Goal: Task Accomplishment & Management: Use online tool/utility

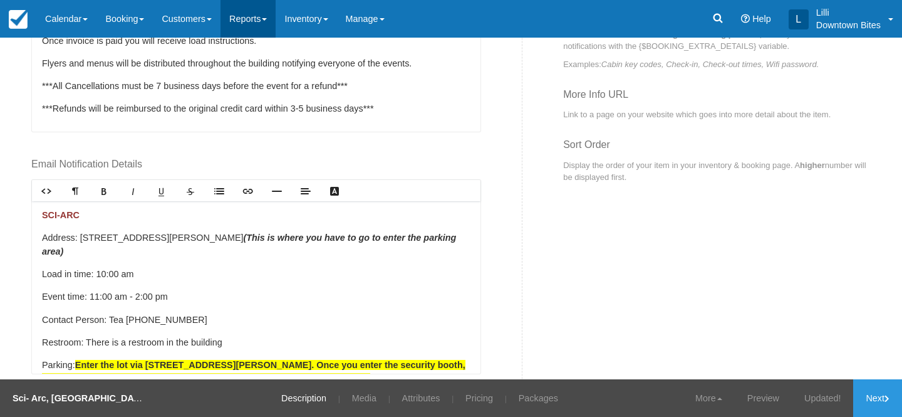
click at [269, 16] on link "Reports" at bounding box center [248, 19] width 55 height 38
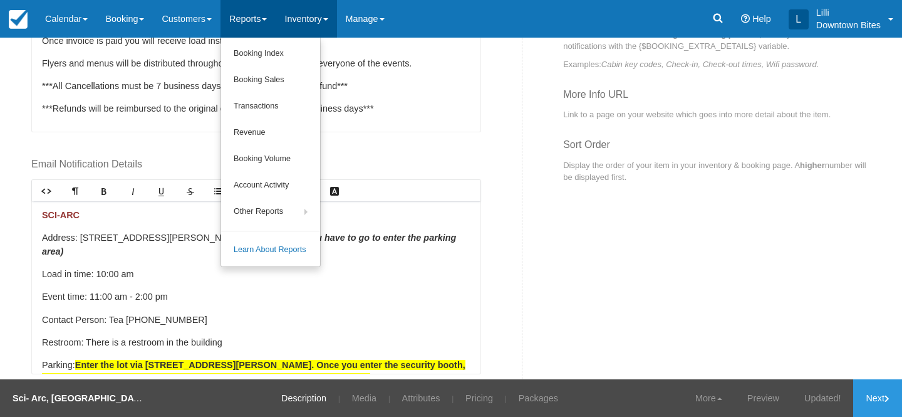
click at [315, 10] on link "Inventory" at bounding box center [306, 19] width 61 height 38
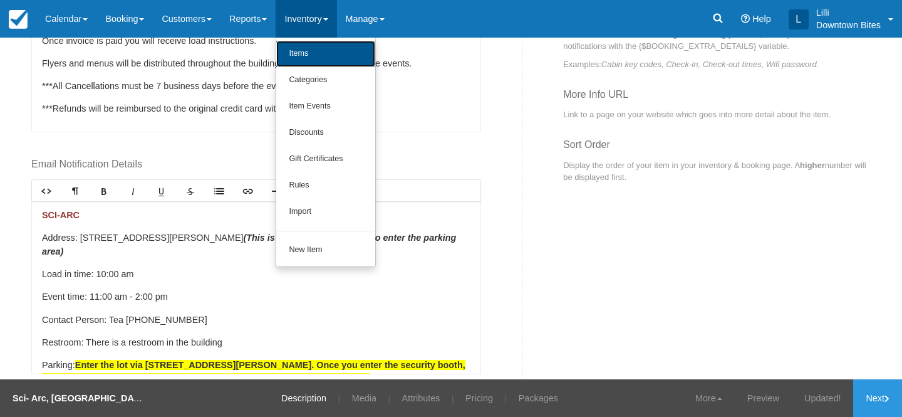
click at [314, 55] on link "Items" at bounding box center [325, 54] width 99 height 26
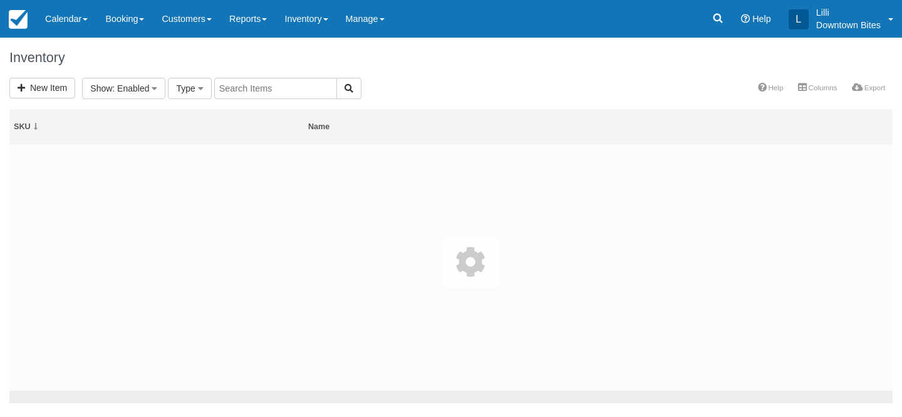
select select
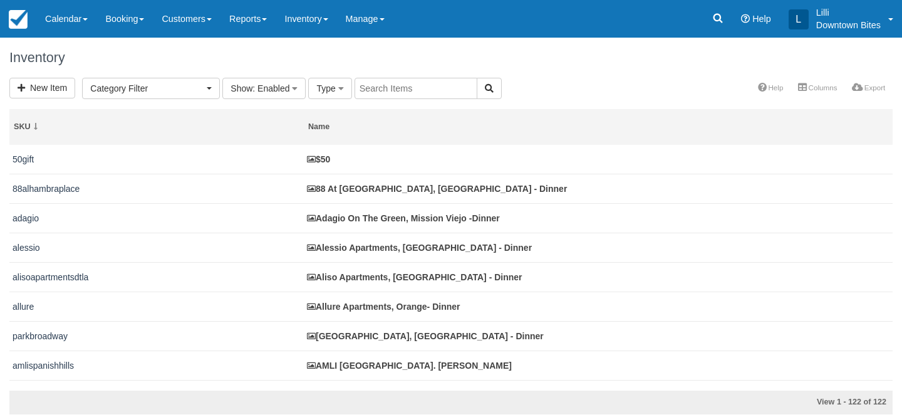
click at [416, 87] on input "text" at bounding box center [416, 88] width 123 height 21
click at [403, 90] on input "text" at bounding box center [416, 88] width 123 height 21
type input "boardwalk"
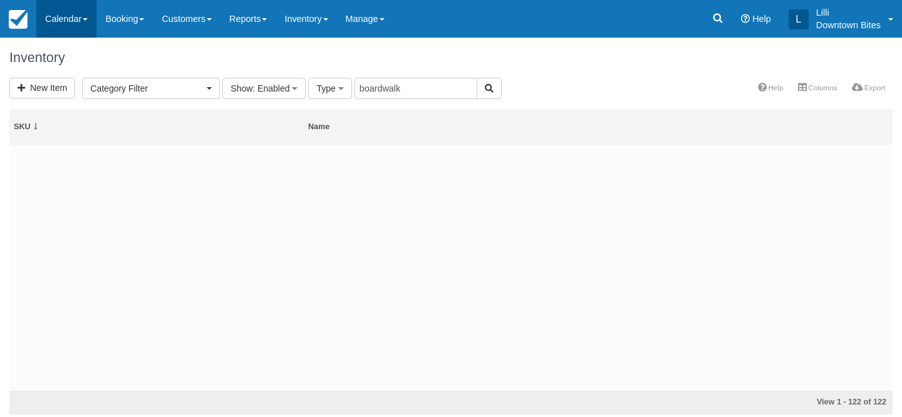
click at [74, 24] on link "Calendar" at bounding box center [66, 19] width 60 height 38
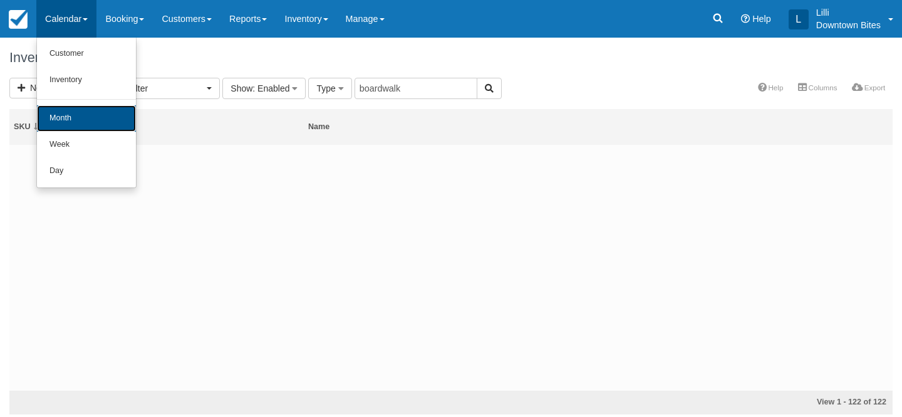
click at [56, 123] on link "Month" at bounding box center [86, 118] width 99 height 26
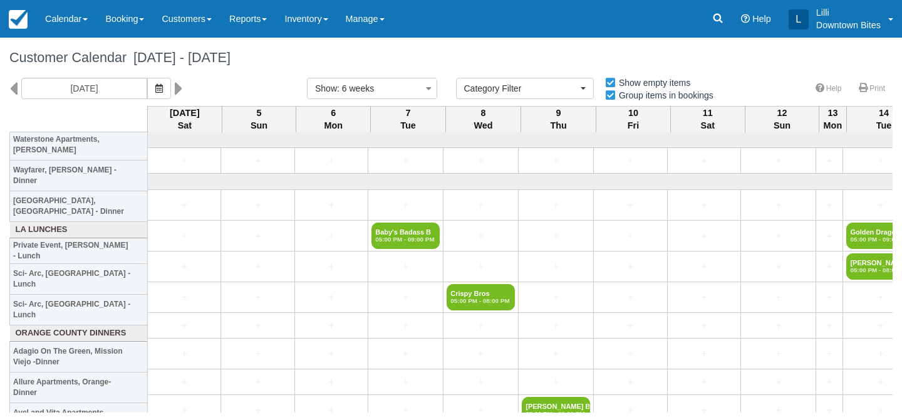
select select
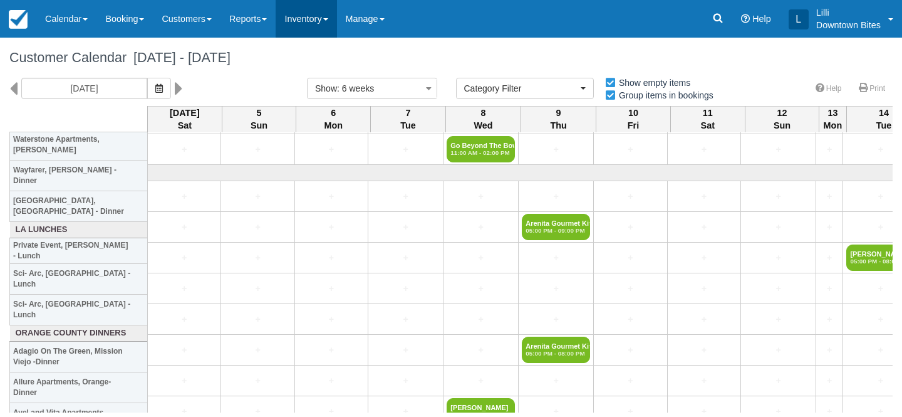
click at [313, 24] on link "Inventory" at bounding box center [306, 19] width 61 height 38
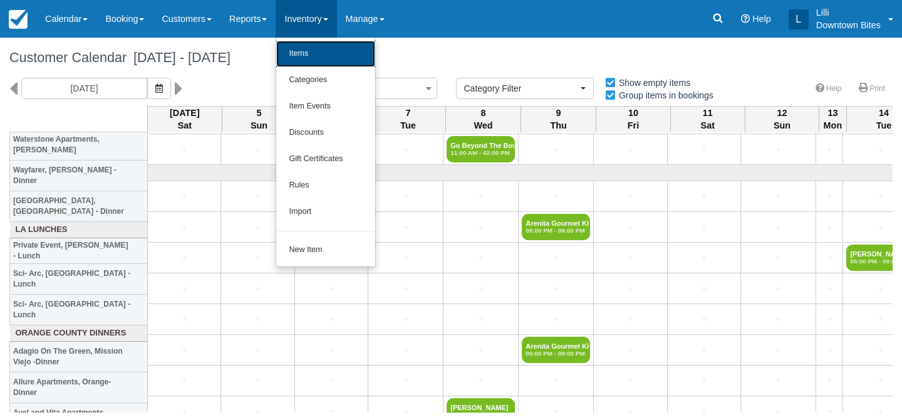
click at [319, 48] on link "Items" at bounding box center [325, 54] width 99 height 26
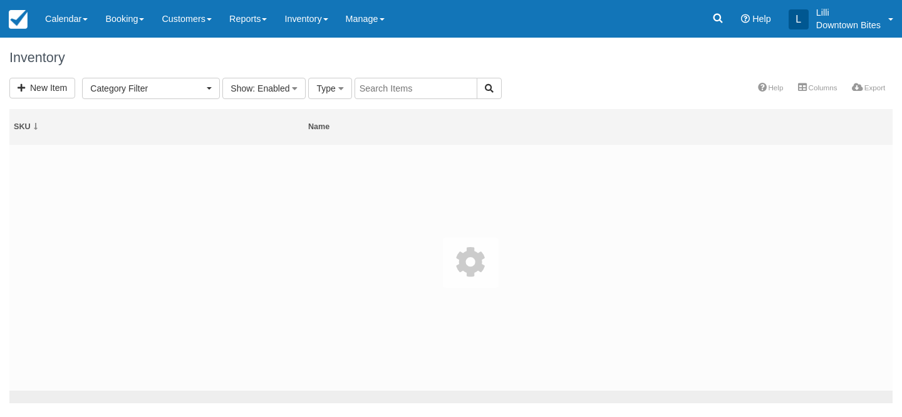
select select
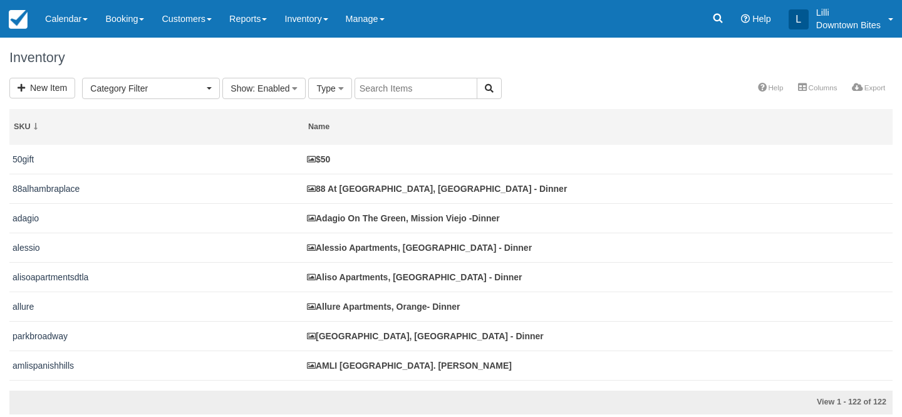
click at [368, 90] on input "text" at bounding box center [416, 88] width 123 height 21
type input "grand"
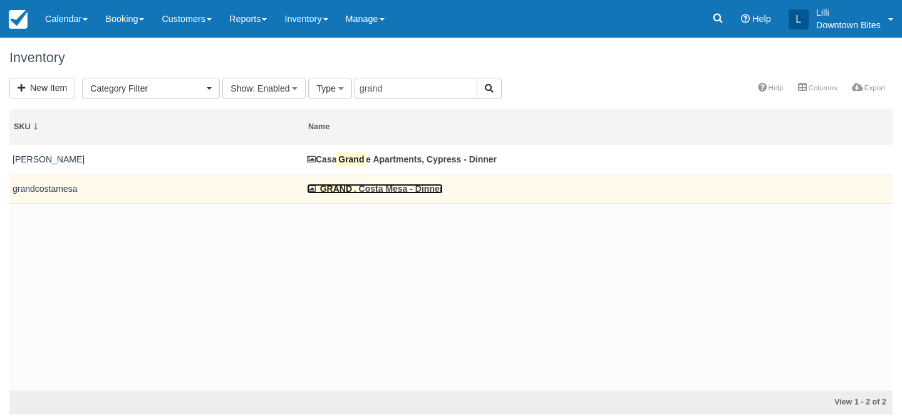
click at [363, 187] on link "GRAND , Costa Mesa - Dinner" at bounding box center [375, 189] width 136 height 10
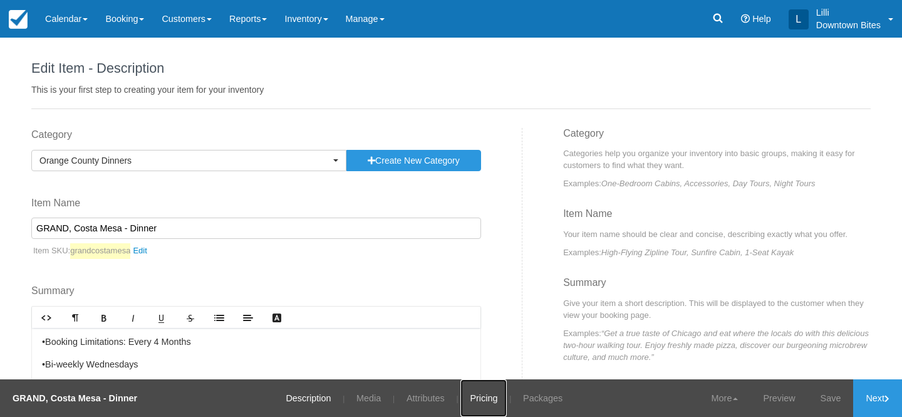
click at [482, 400] on link "Pricing" at bounding box center [484, 398] width 46 height 38
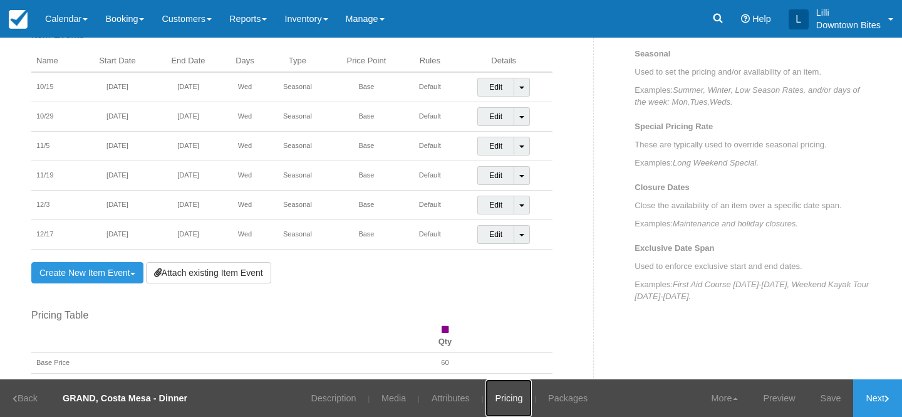
scroll to position [471, 0]
click at [172, 13] on link "Customers" at bounding box center [187, 19] width 68 height 38
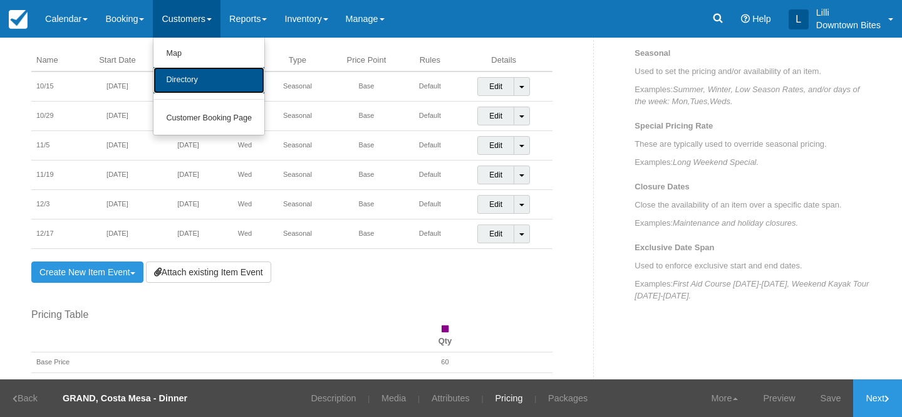
click at [183, 85] on link "Directory" at bounding box center [209, 80] width 111 height 26
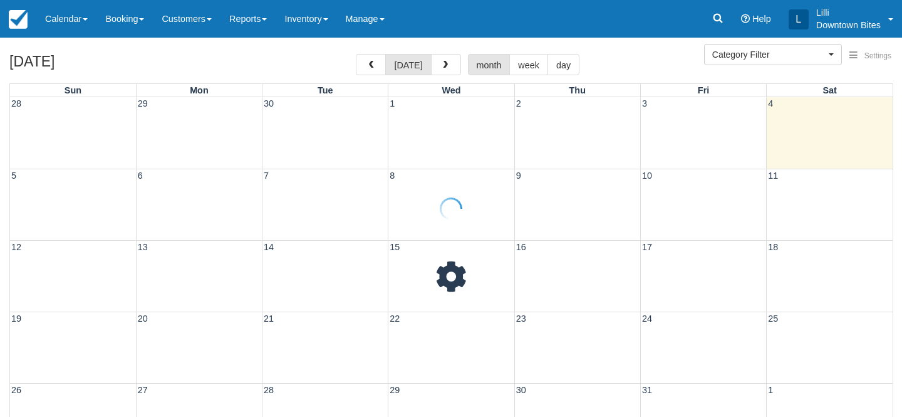
select select
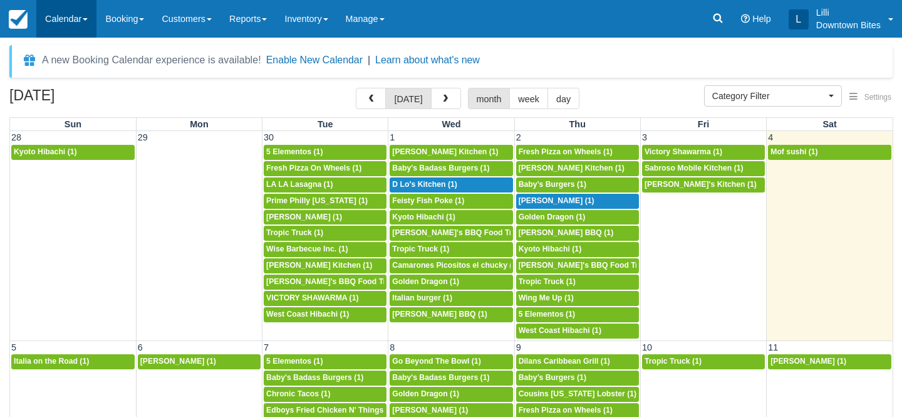
click at [53, 14] on link "Calendar" at bounding box center [66, 19] width 60 height 38
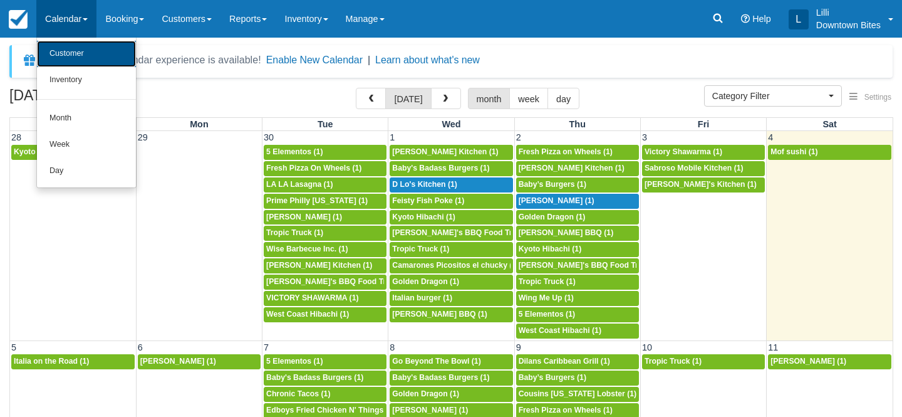
click at [58, 61] on link "Customer" at bounding box center [86, 54] width 99 height 26
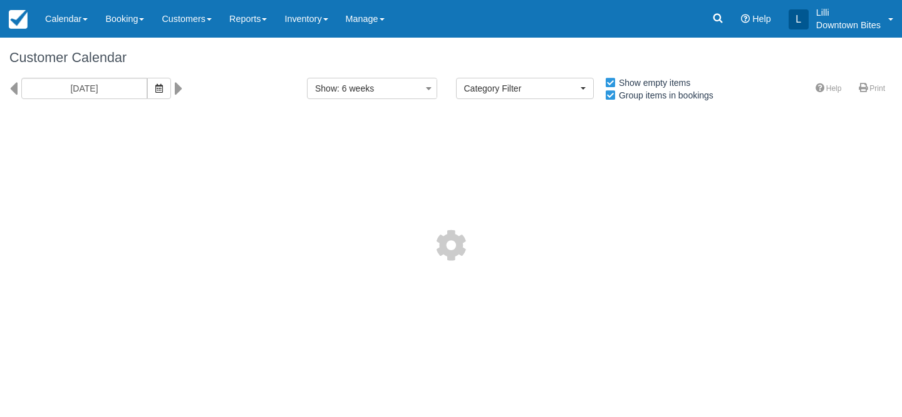
select select
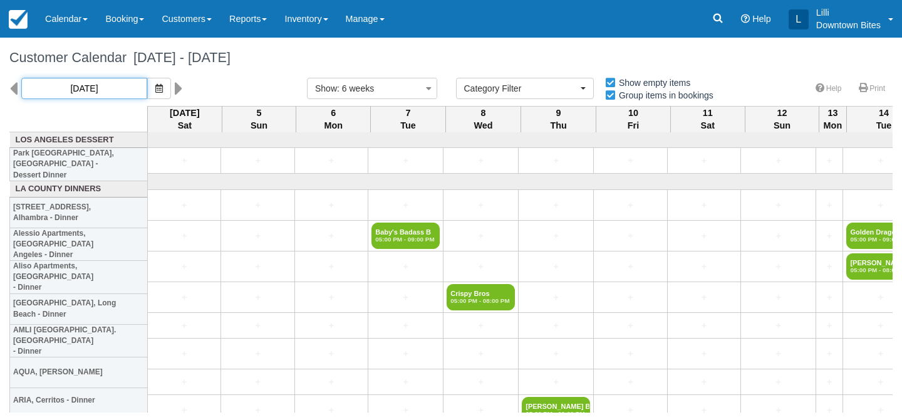
click at [106, 78] on input "10/04/25" at bounding box center [84, 88] width 126 height 21
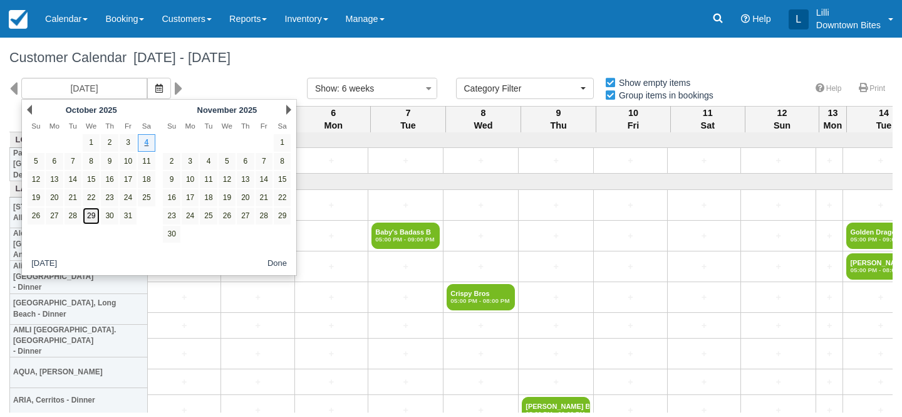
click at [86, 212] on link "29" at bounding box center [91, 215] width 17 height 17
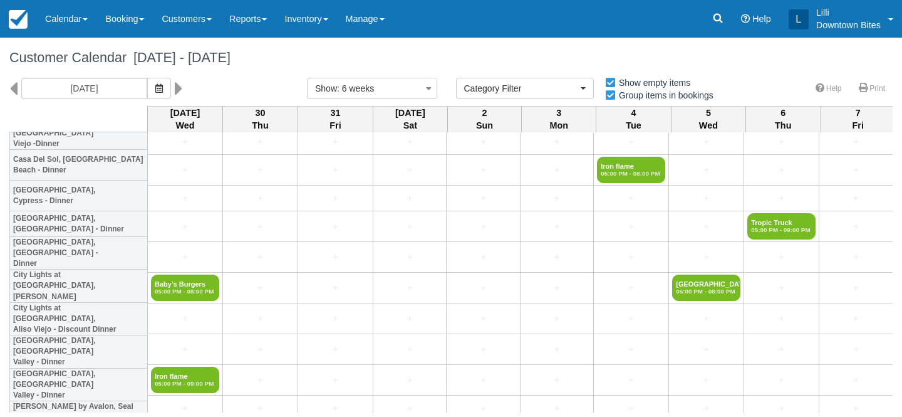
scroll to position [2373, 0]
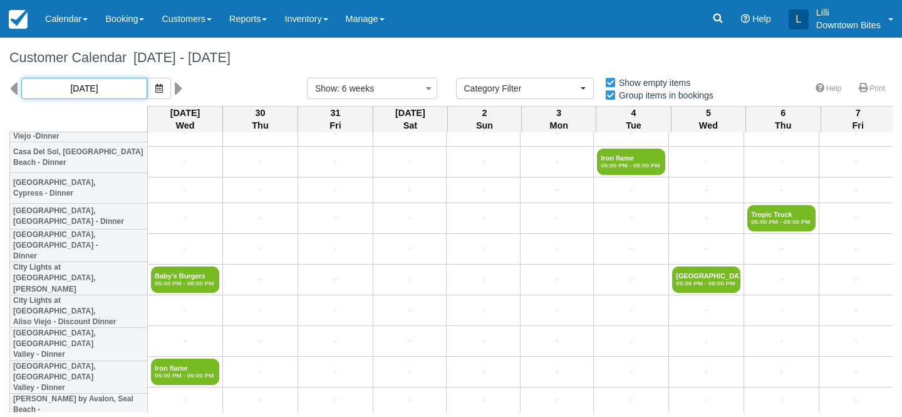
click at [76, 88] on input "10/29/25" at bounding box center [84, 88] width 126 height 21
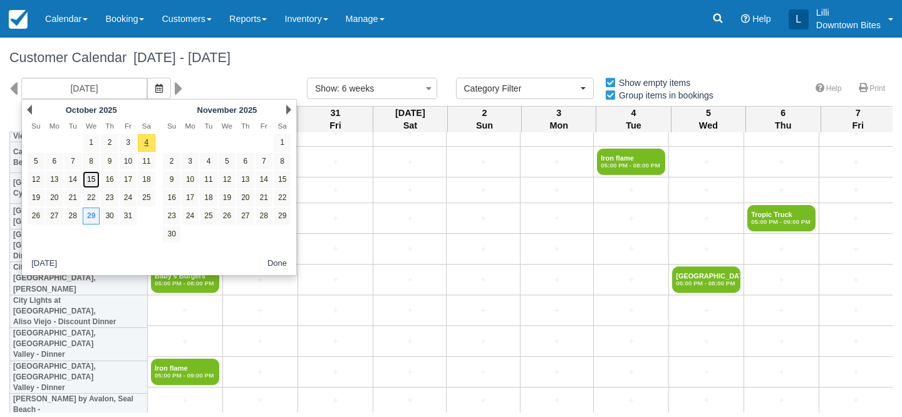
click at [96, 177] on link "15" at bounding box center [91, 179] width 17 height 17
type input "10/15/25"
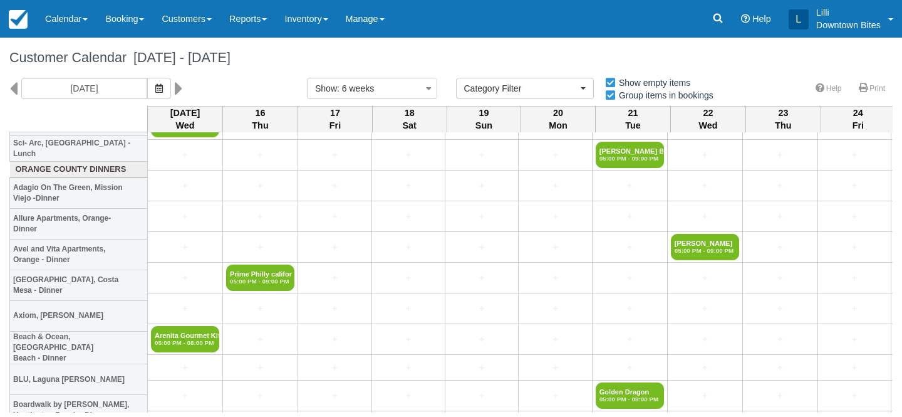
scroll to position [2068, 0]
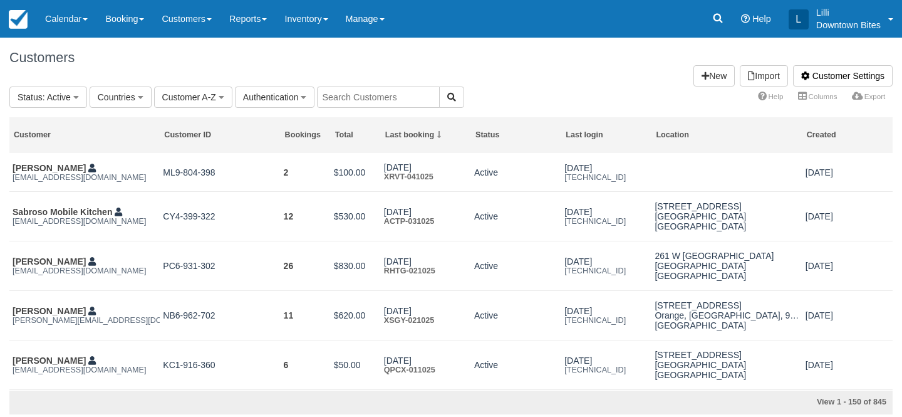
click at [394, 94] on input "text" at bounding box center [378, 96] width 123 height 21
type input "lilli"
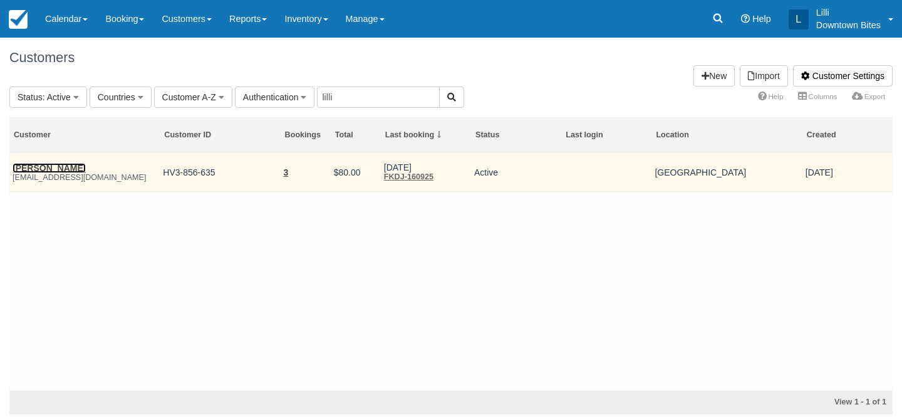
click at [51, 165] on link "[PERSON_NAME]" at bounding box center [49, 168] width 73 height 10
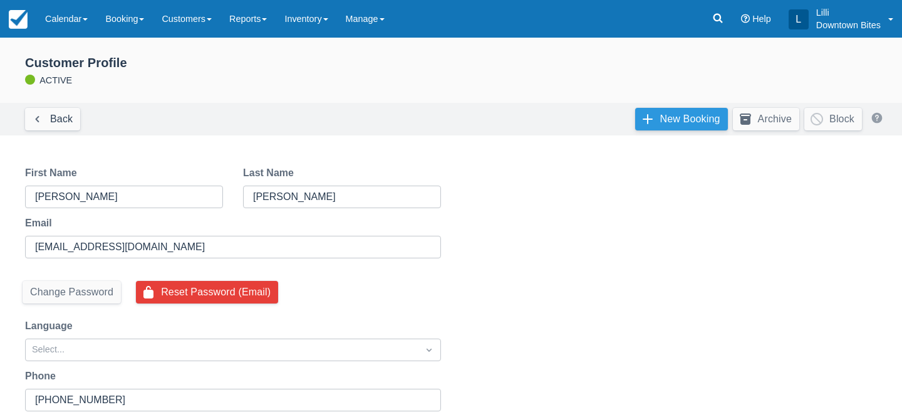
click at [675, 118] on link "New Booking" at bounding box center [681, 119] width 93 height 23
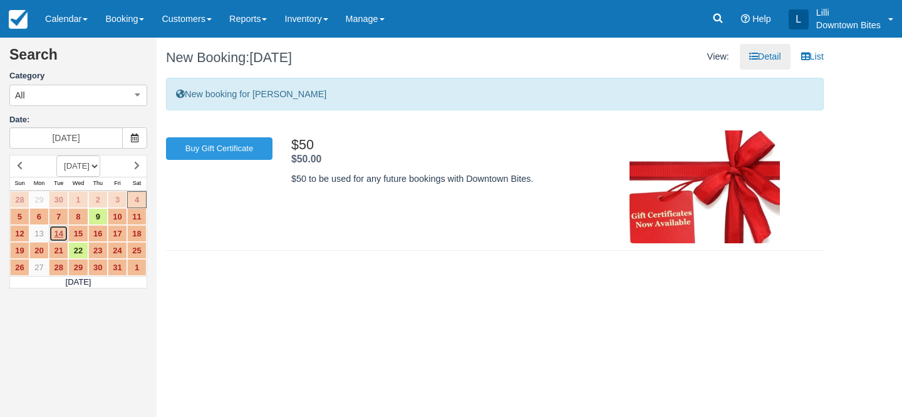
click at [58, 233] on link "14" at bounding box center [58, 233] width 19 height 17
click at [82, 253] on link "22" at bounding box center [77, 250] width 19 height 17
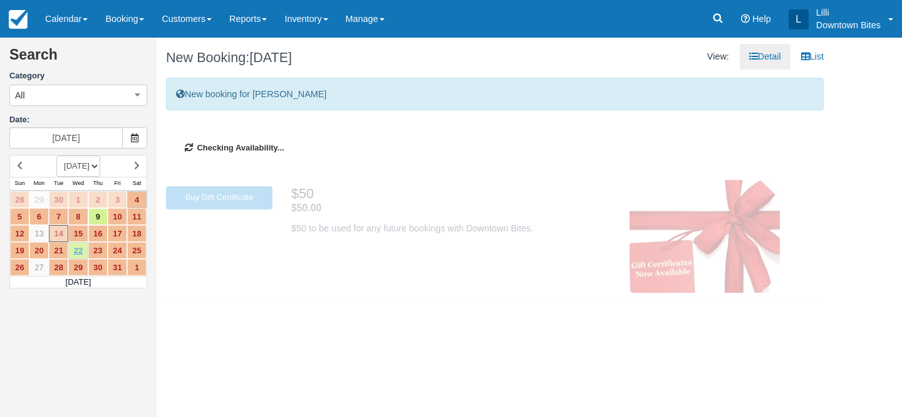
type input "[DATE]"
